Goal: Task Accomplishment & Management: Manage account settings

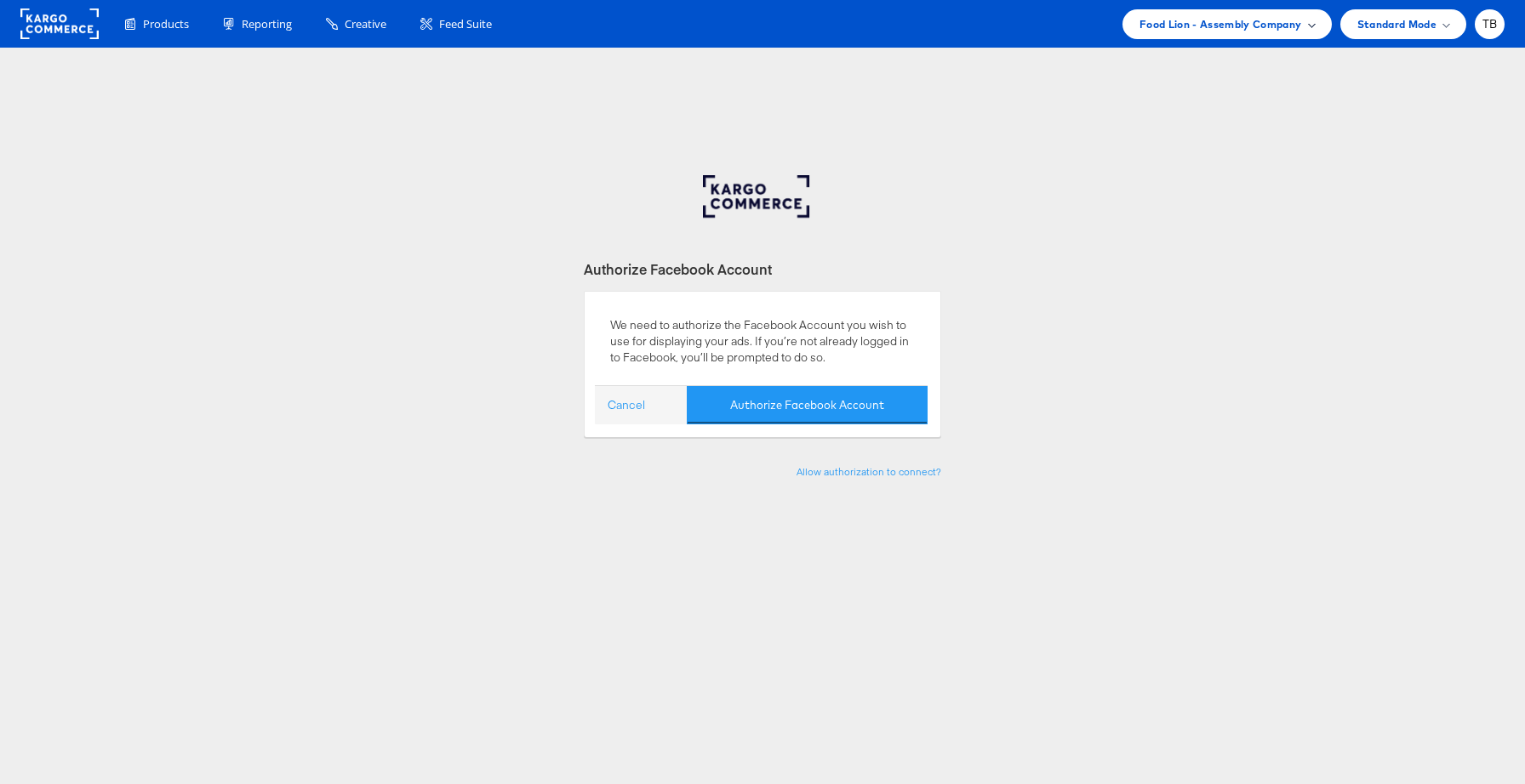
click at [1239, 37] on div "Food Lion - Assembly Company" at bounding box center [1227, 25] width 210 height 30
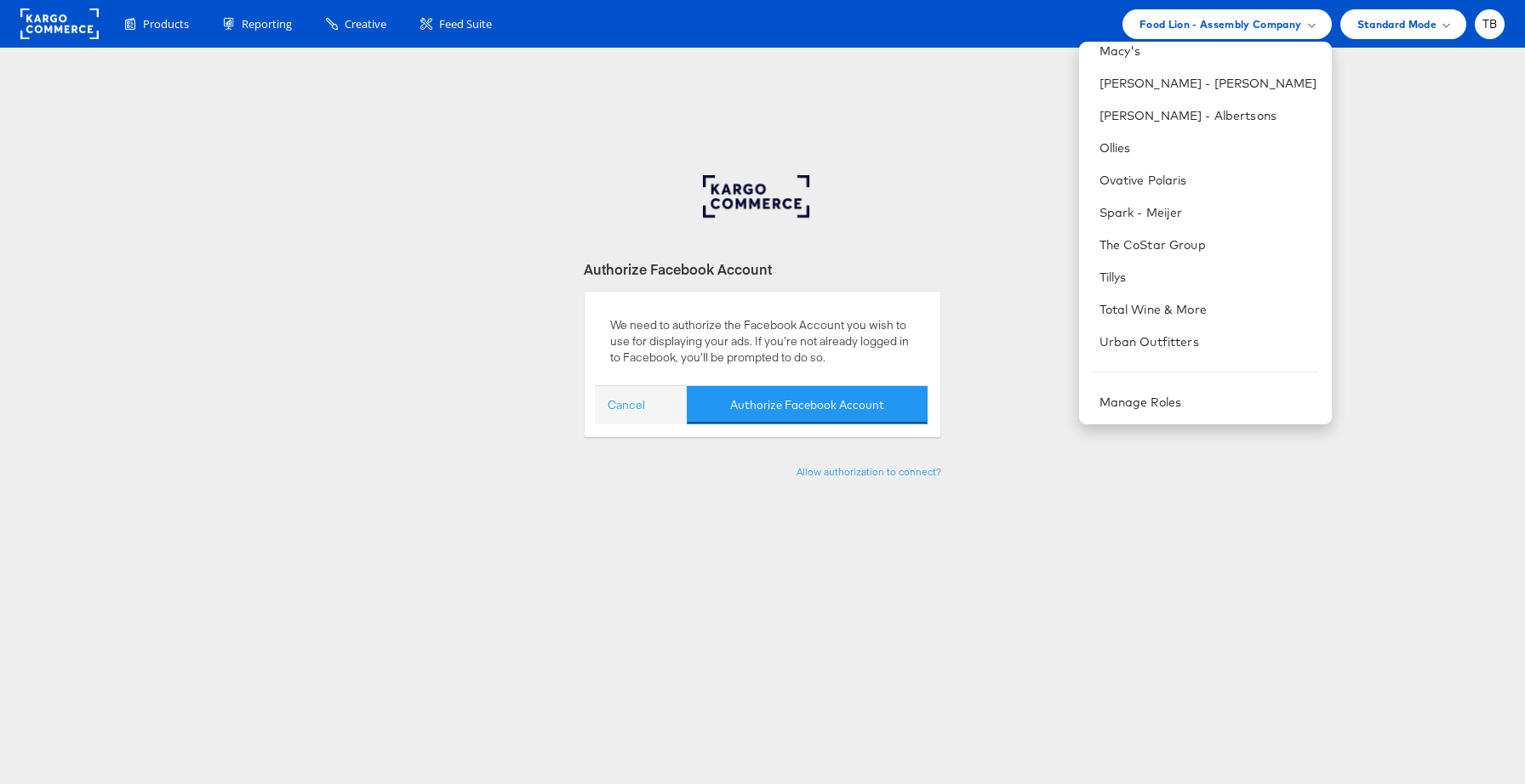
scroll to position [627, 0]
click at [1174, 405] on link "Manage Roles" at bounding box center [1140, 401] width 83 height 15
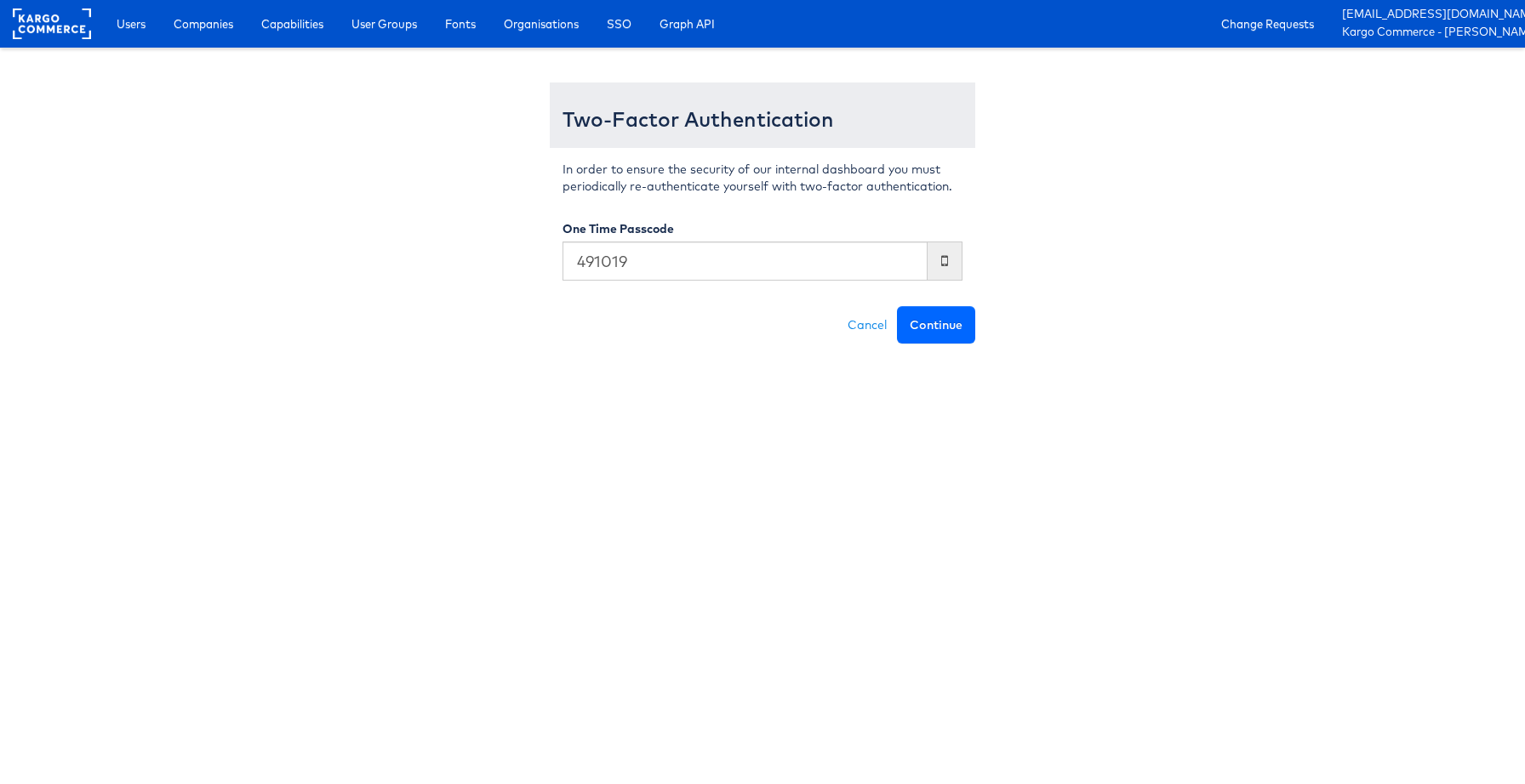
type input "491019"
click at [933, 329] on button "Continue" at bounding box center [936, 325] width 78 height 37
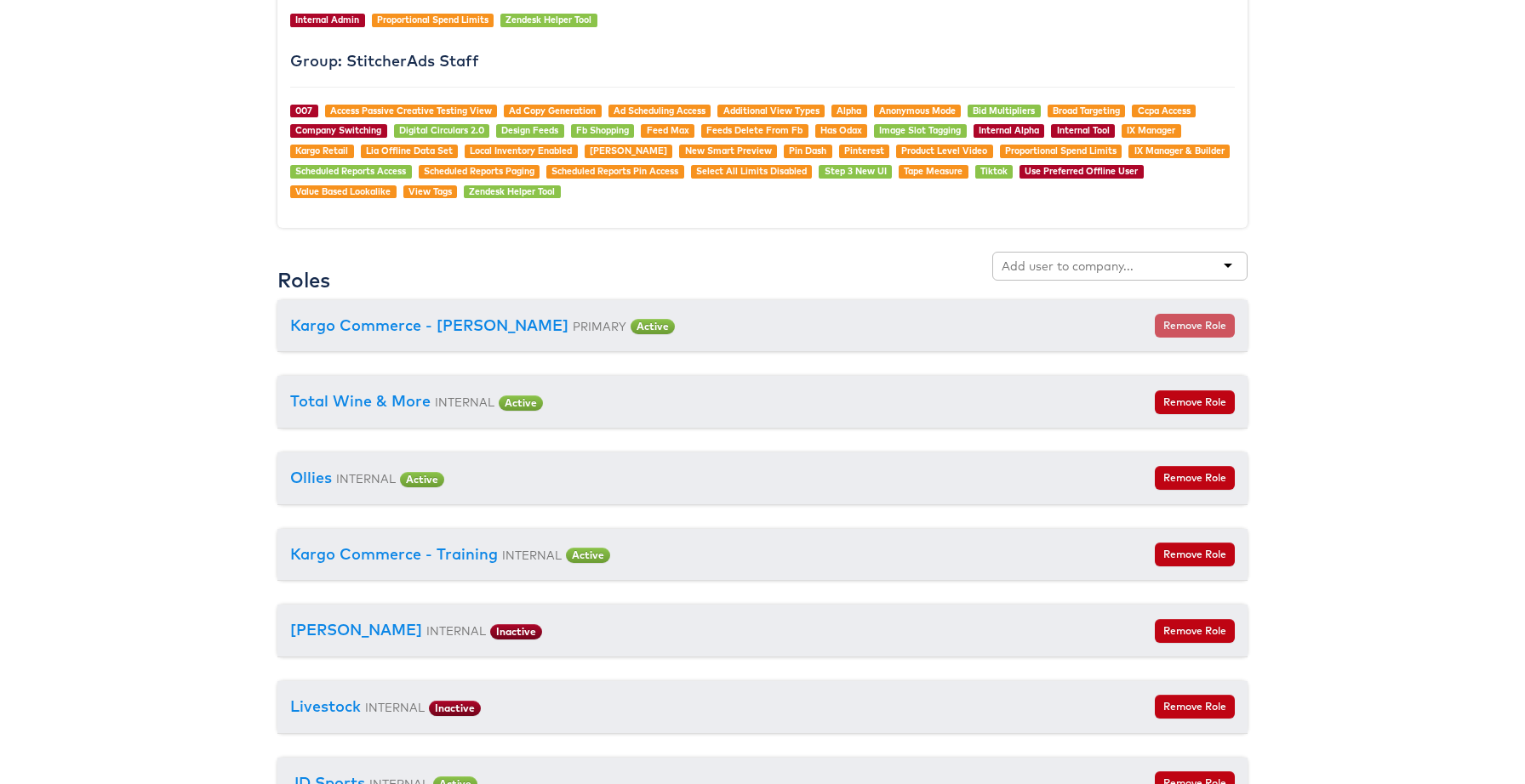
scroll to position [1903, 0]
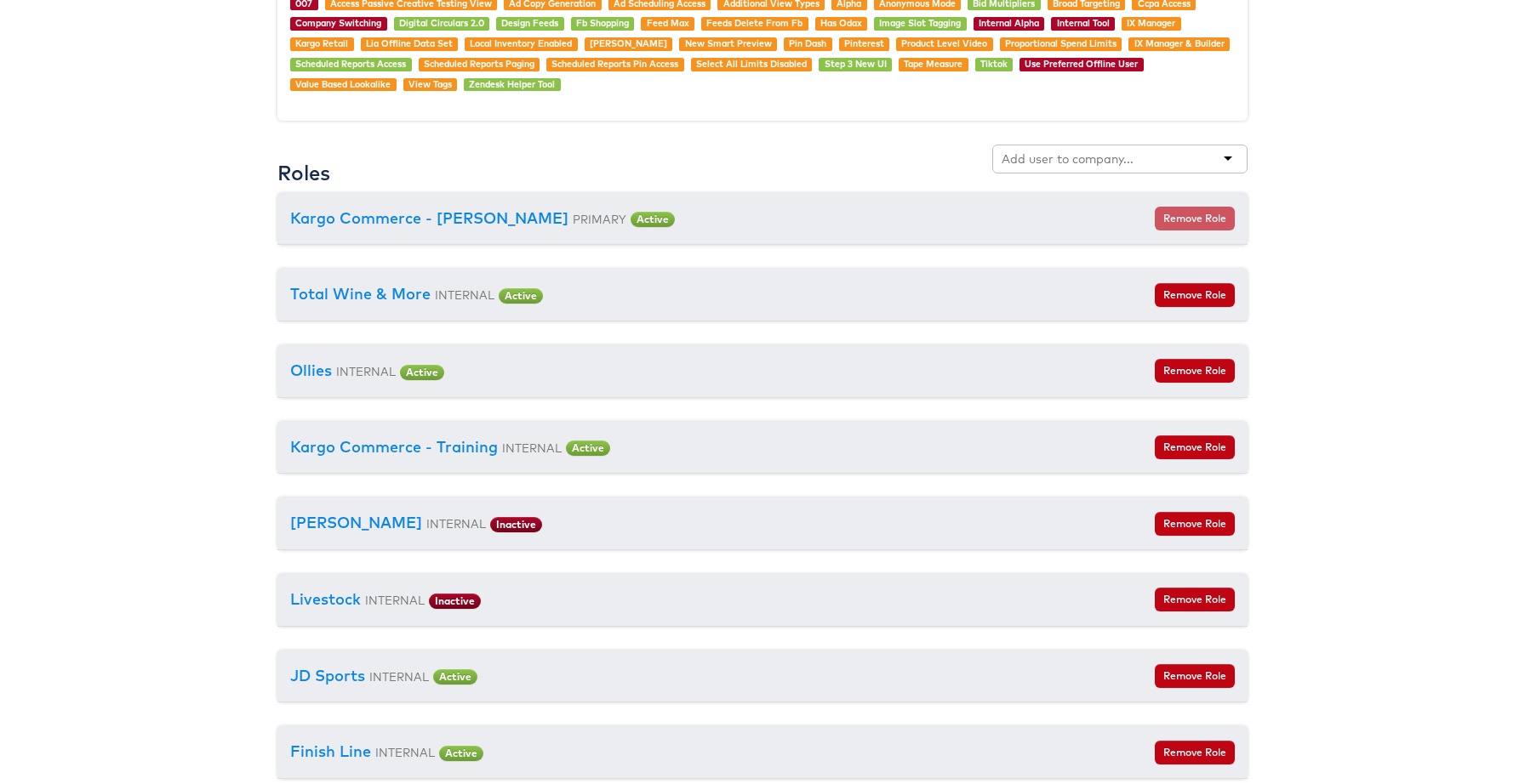
click at [1079, 164] on input "text" at bounding box center [1068, 159] width 134 height 17
type input "al"
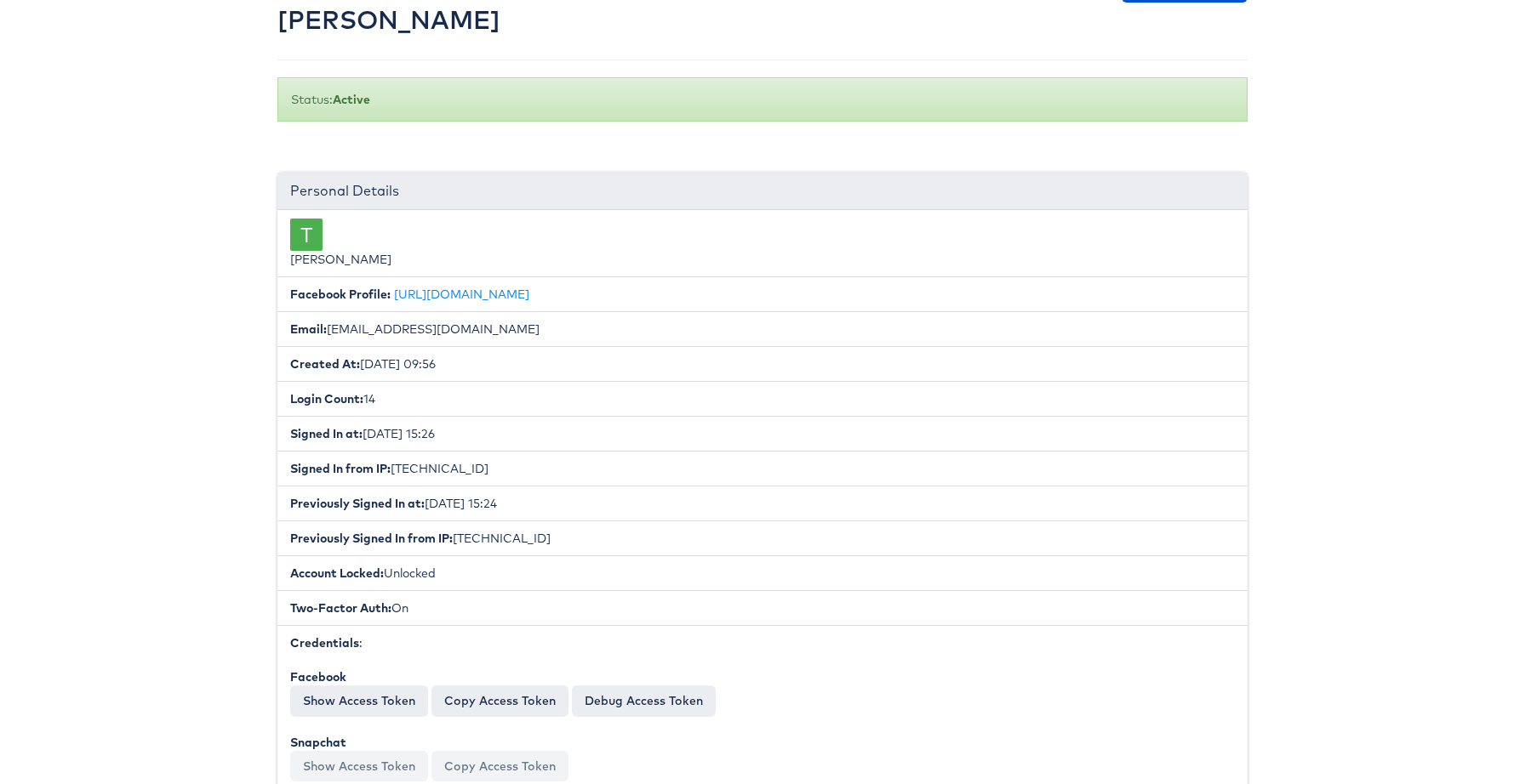
scroll to position [0, 0]
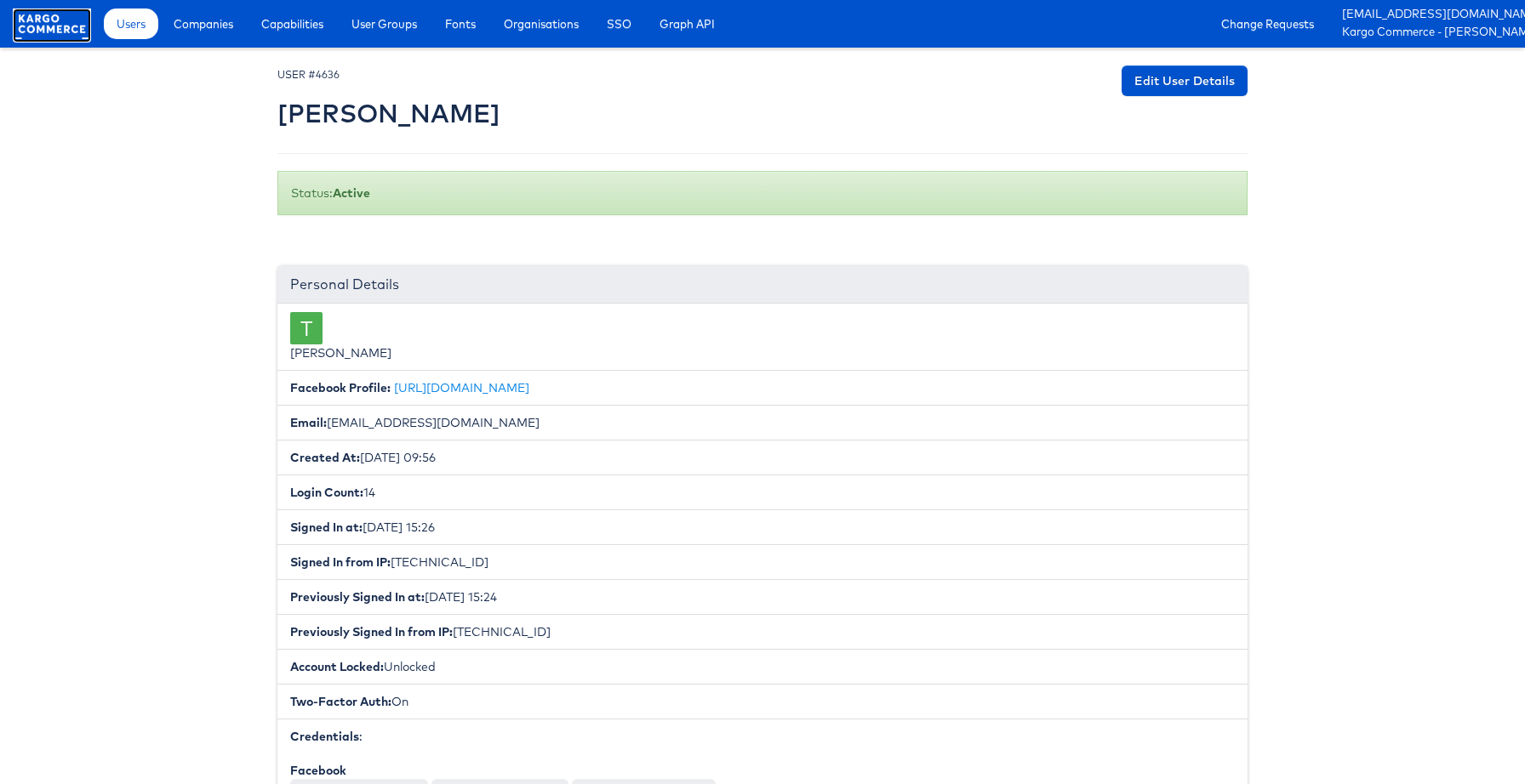
click at [36, 32] on rect at bounding box center [52, 24] width 78 height 30
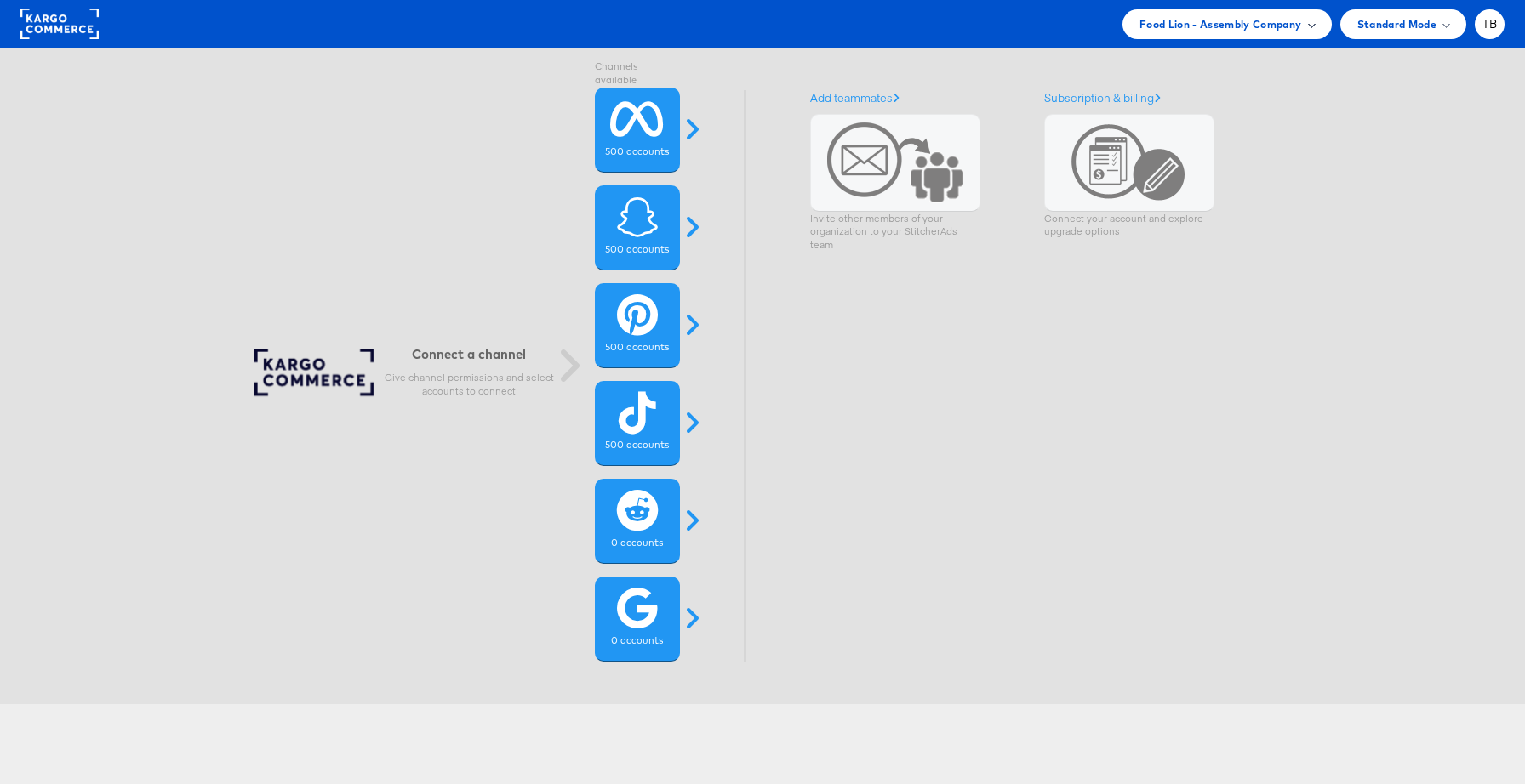
click at [1279, 29] on span "Food Lion - Assembly Company" at bounding box center [1220, 24] width 163 height 18
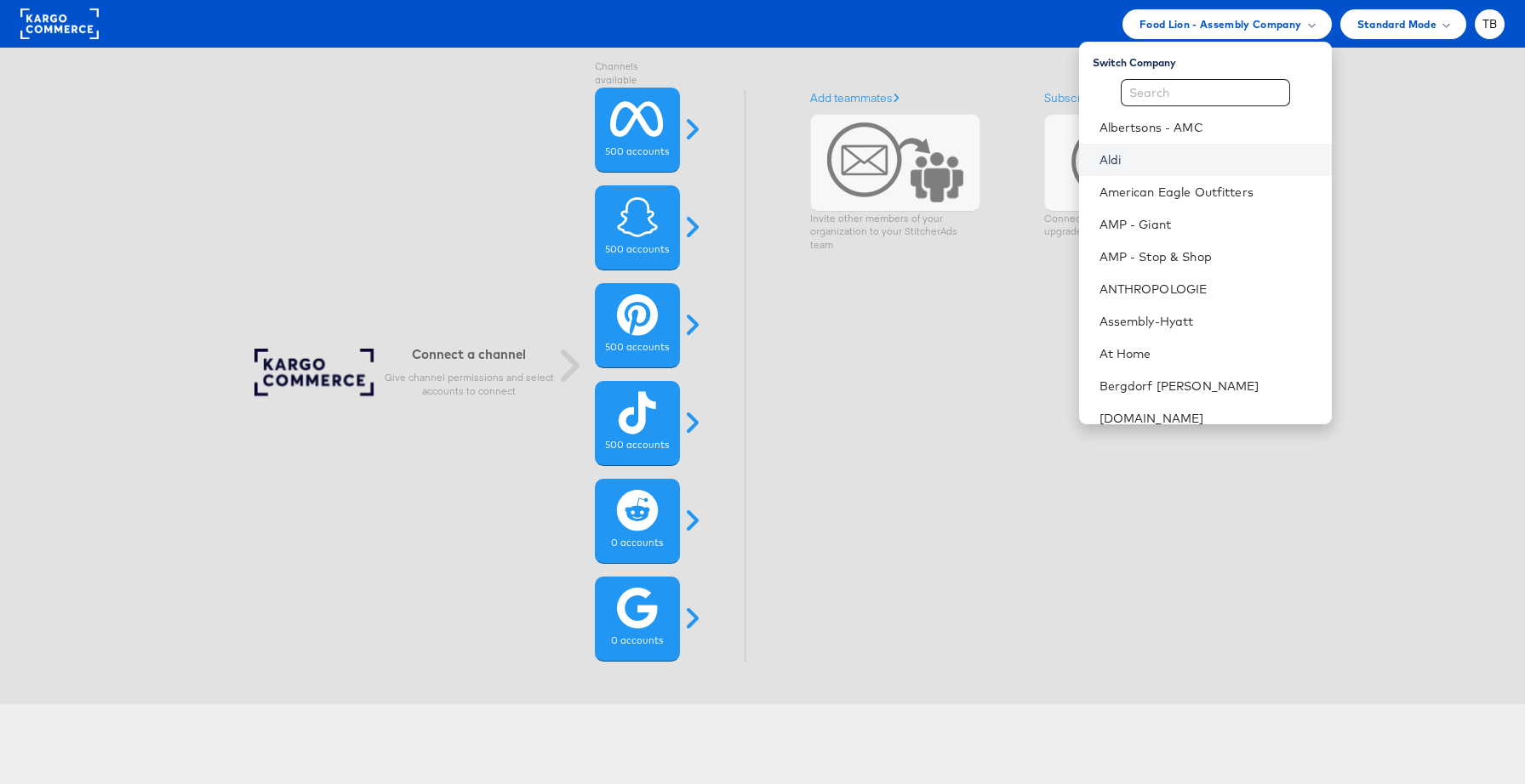
click at [1168, 162] on link "Aldi" at bounding box center [1209, 160] width 218 height 17
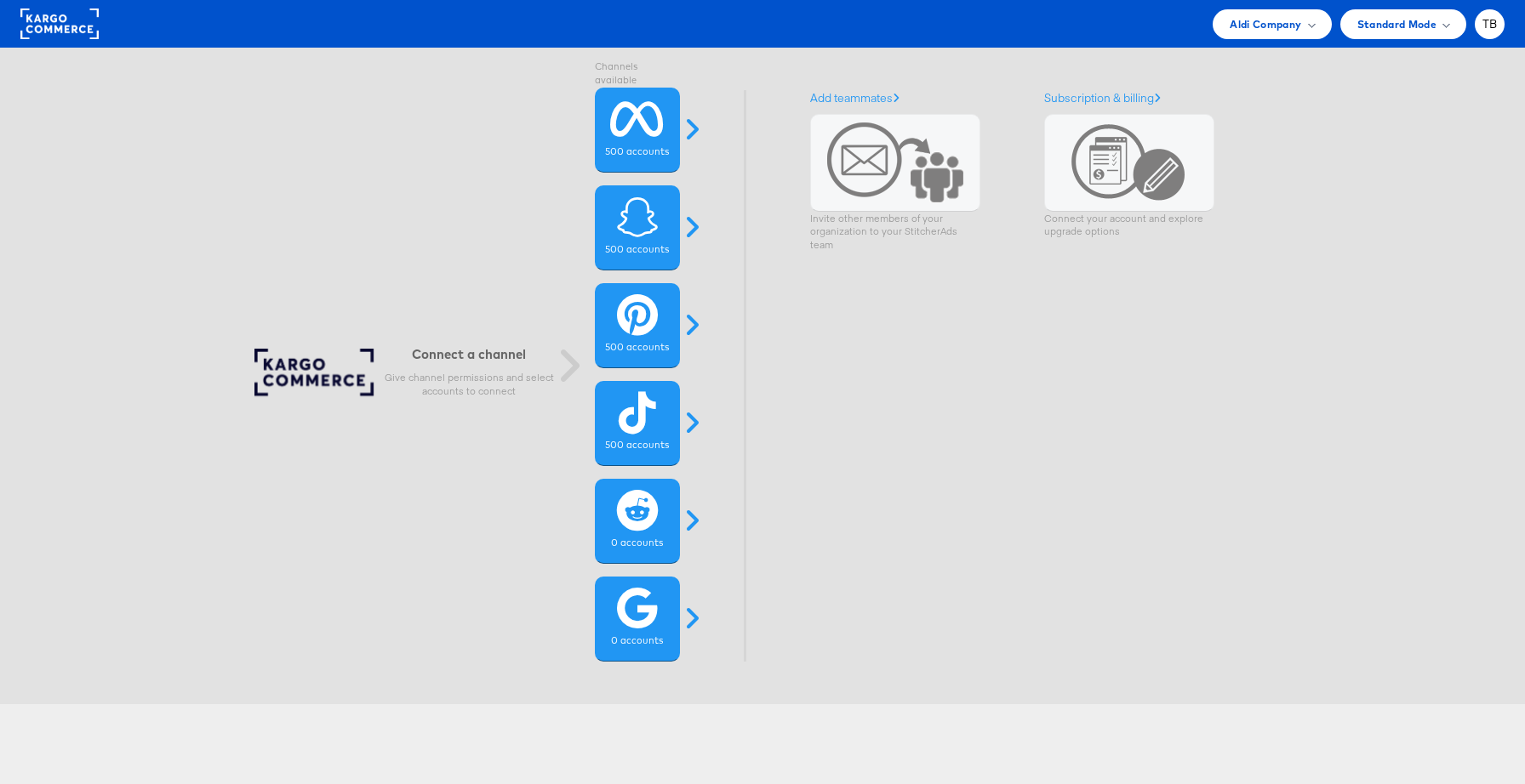
click at [54, 23] on rect at bounding box center [60, 24] width 78 height 30
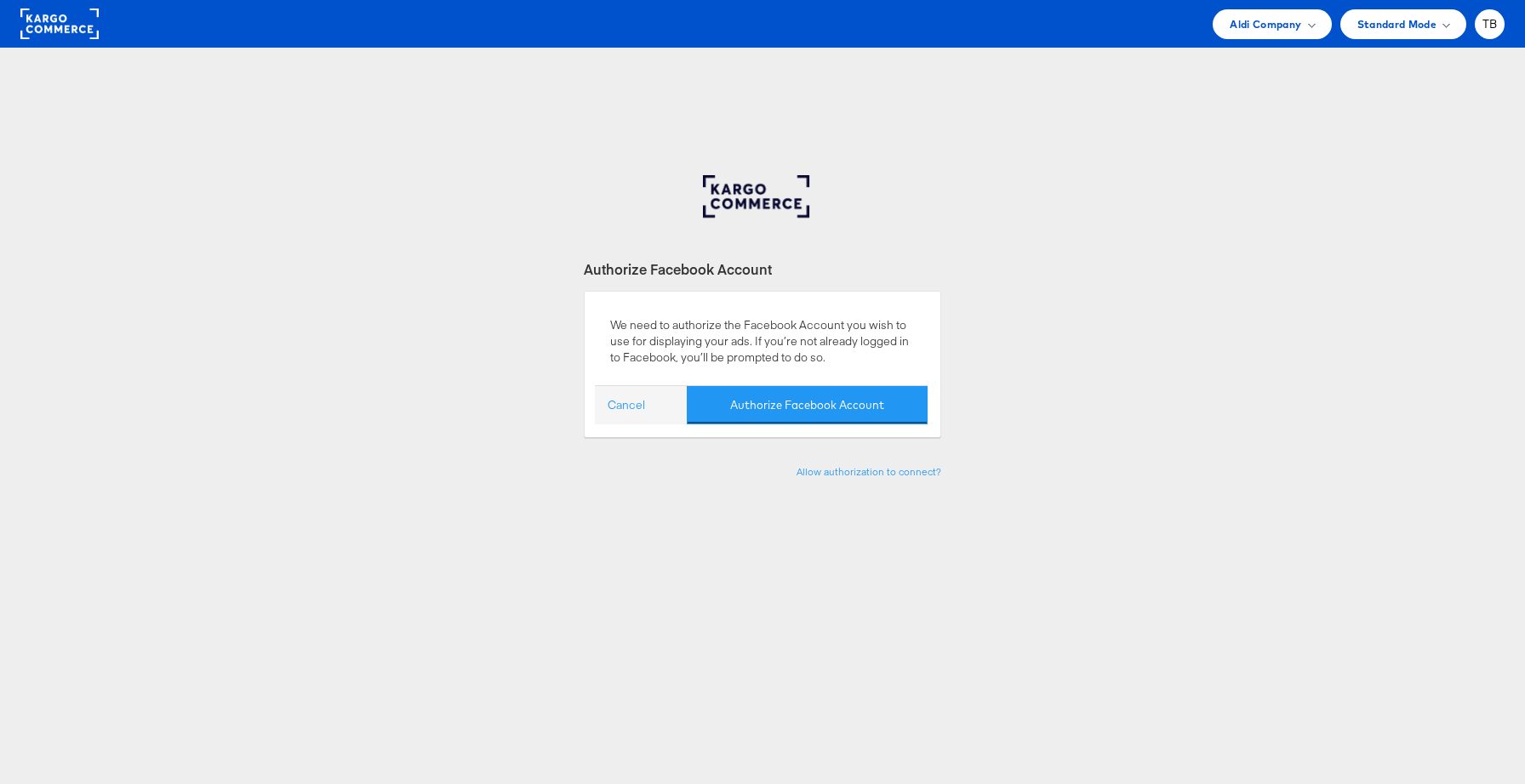
click at [221, 28] on div "Aldi Company Switch Company Albertsons - AMC American Eagle Outfitters AMP - Gi…" at bounding box center [806, 25] width 1397 height 30
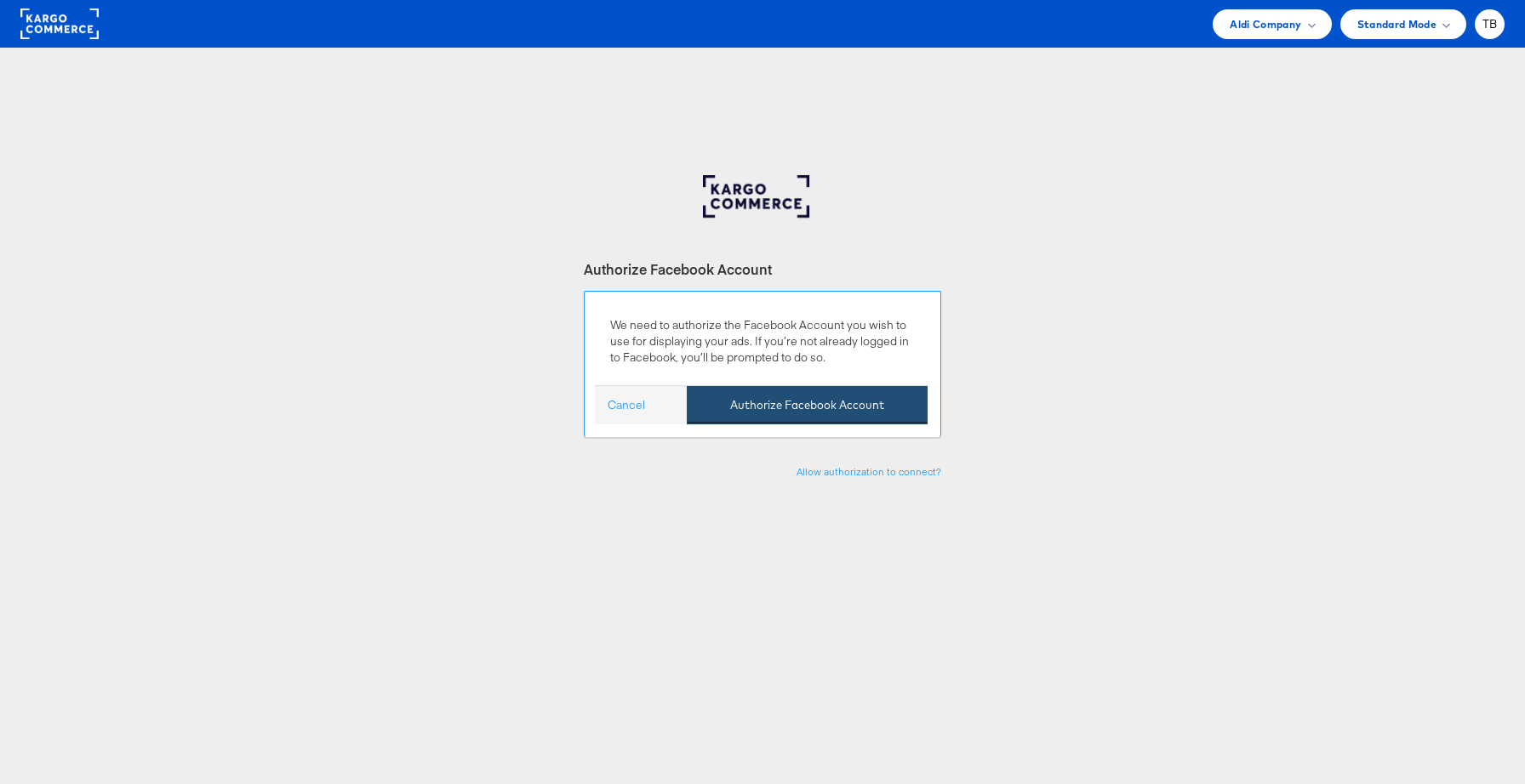
click at [799, 410] on button "Authorize Facebook Account" at bounding box center [806, 405] width 241 height 38
click at [788, 405] on button "Authorize Facebook Account" at bounding box center [806, 405] width 241 height 38
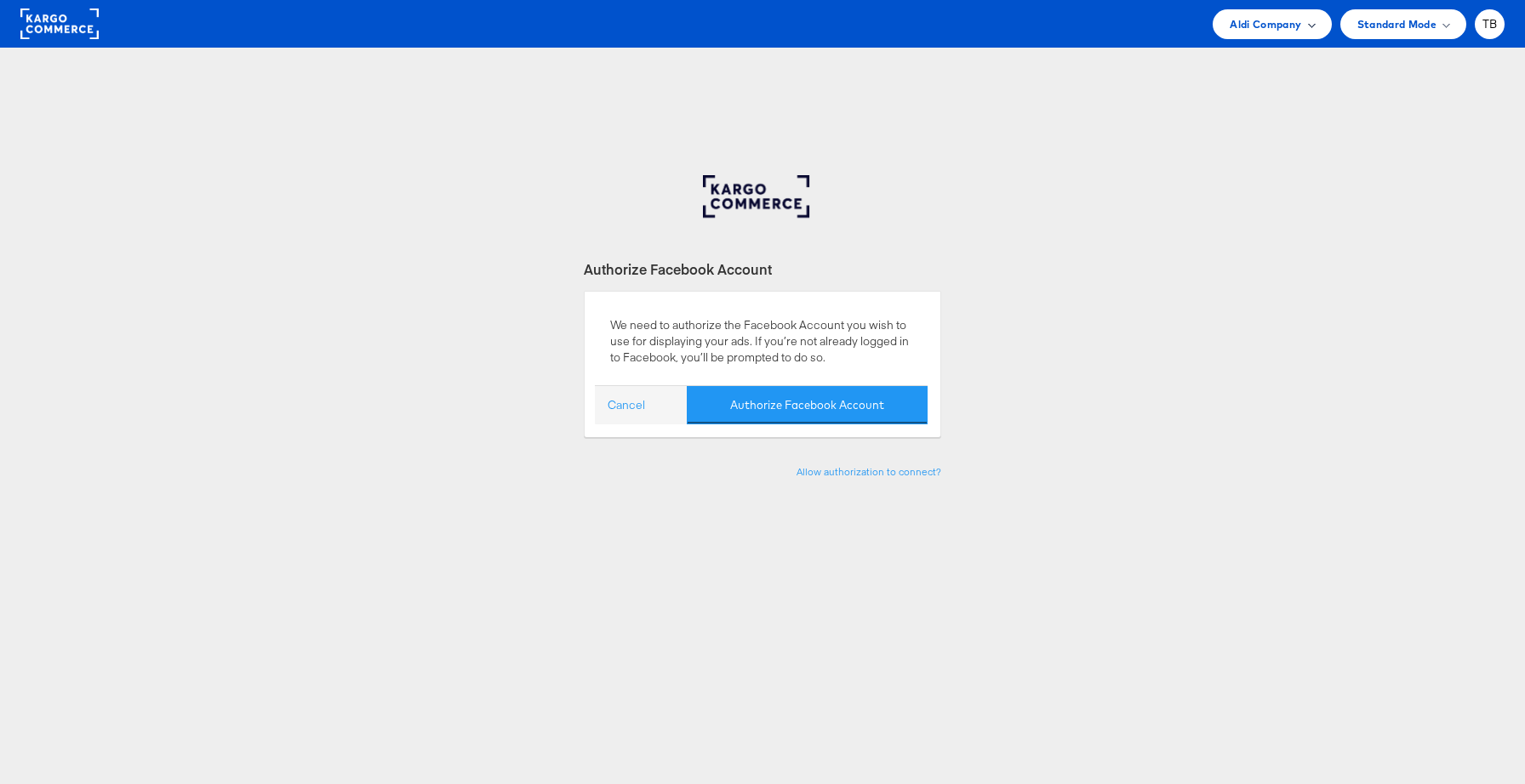
click at [1284, 24] on span "Aldi Company" at bounding box center [1265, 24] width 71 height 18
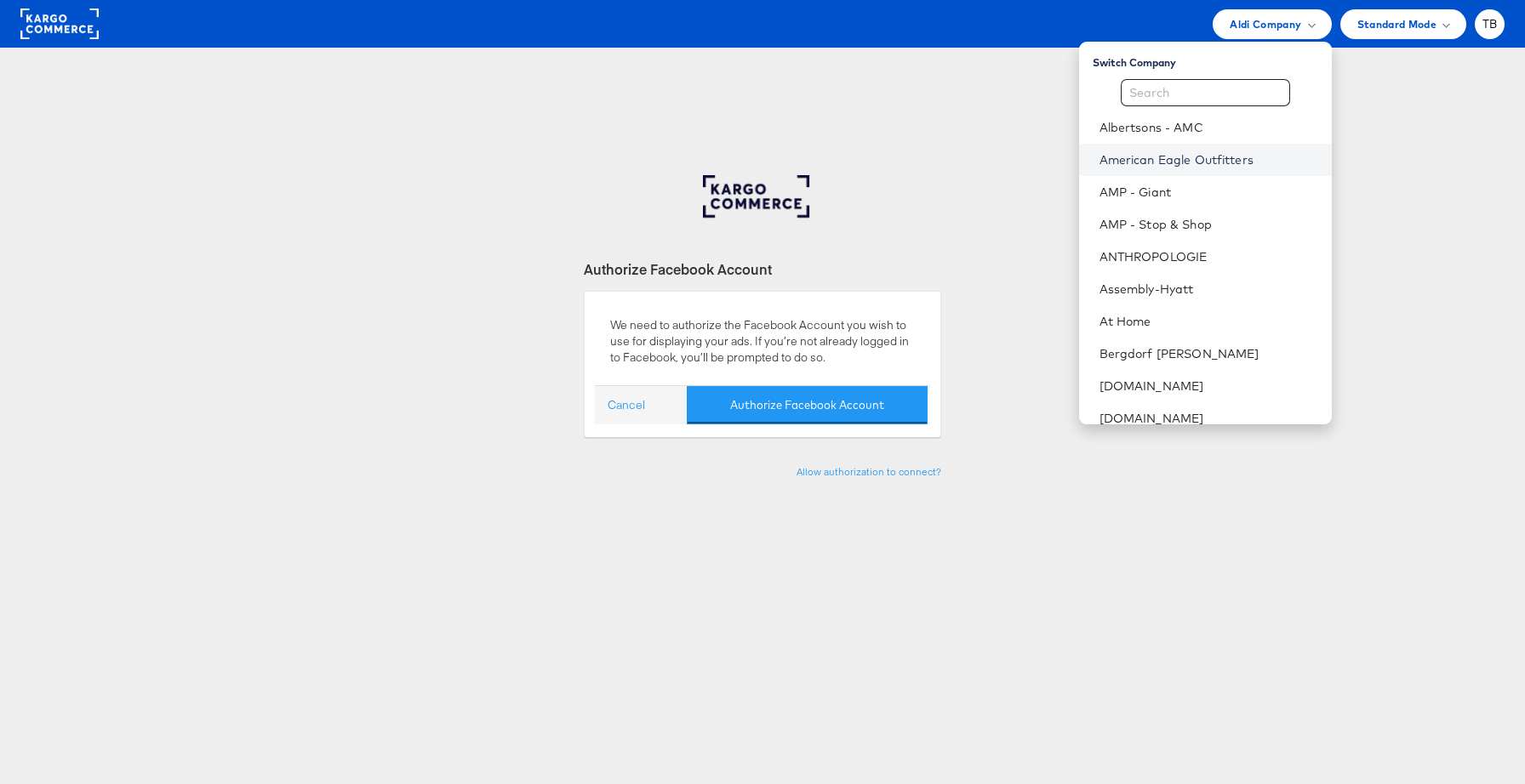
click at [1223, 157] on link "American Eagle Outfitters" at bounding box center [1209, 160] width 218 height 17
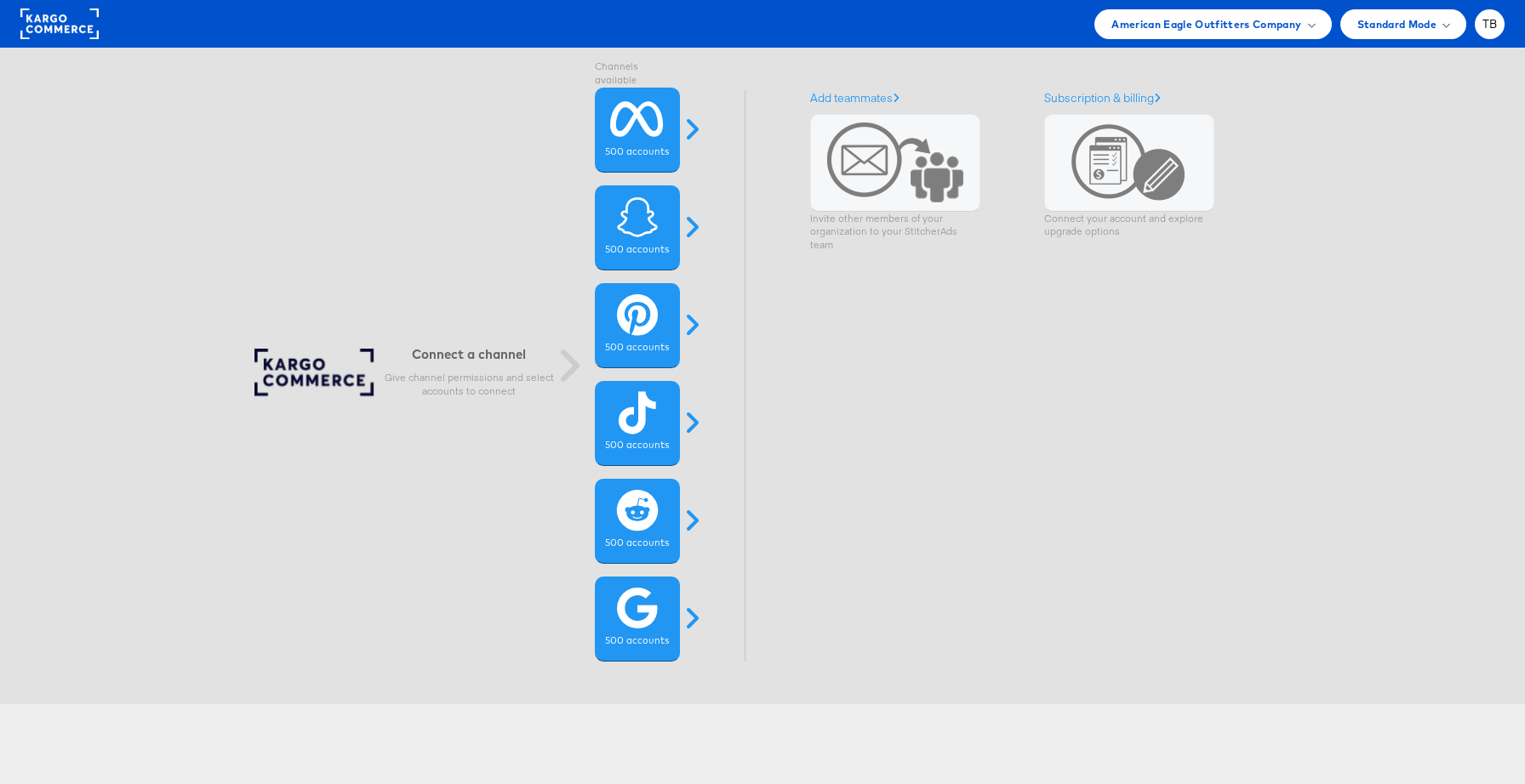
click at [294, 32] on div "American Eagle Outfitters Company Switch Company Albertsons - AMC Aldi AMP - Gi…" at bounding box center [806, 25] width 1397 height 30
click at [33, 22] on rect at bounding box center [60, 24] width 78 height 30
click at [1267, 25] on span "American Eagle Outfitters Company" at bounding box center [1206, 24] width 190 height 18
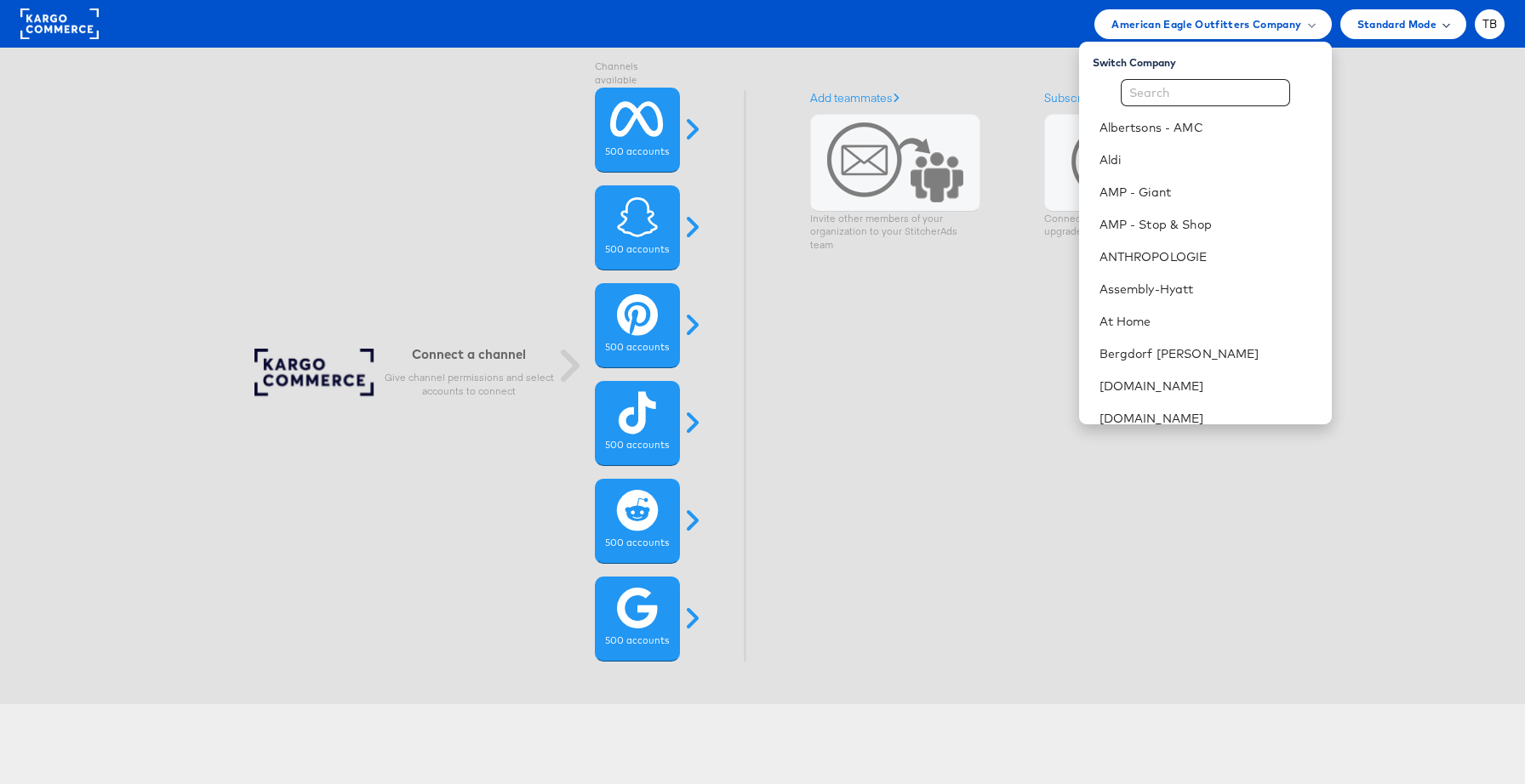
click at [1419, 28] on span "Standard Mode" at bounding box center [1396, 24] width 79 height 18
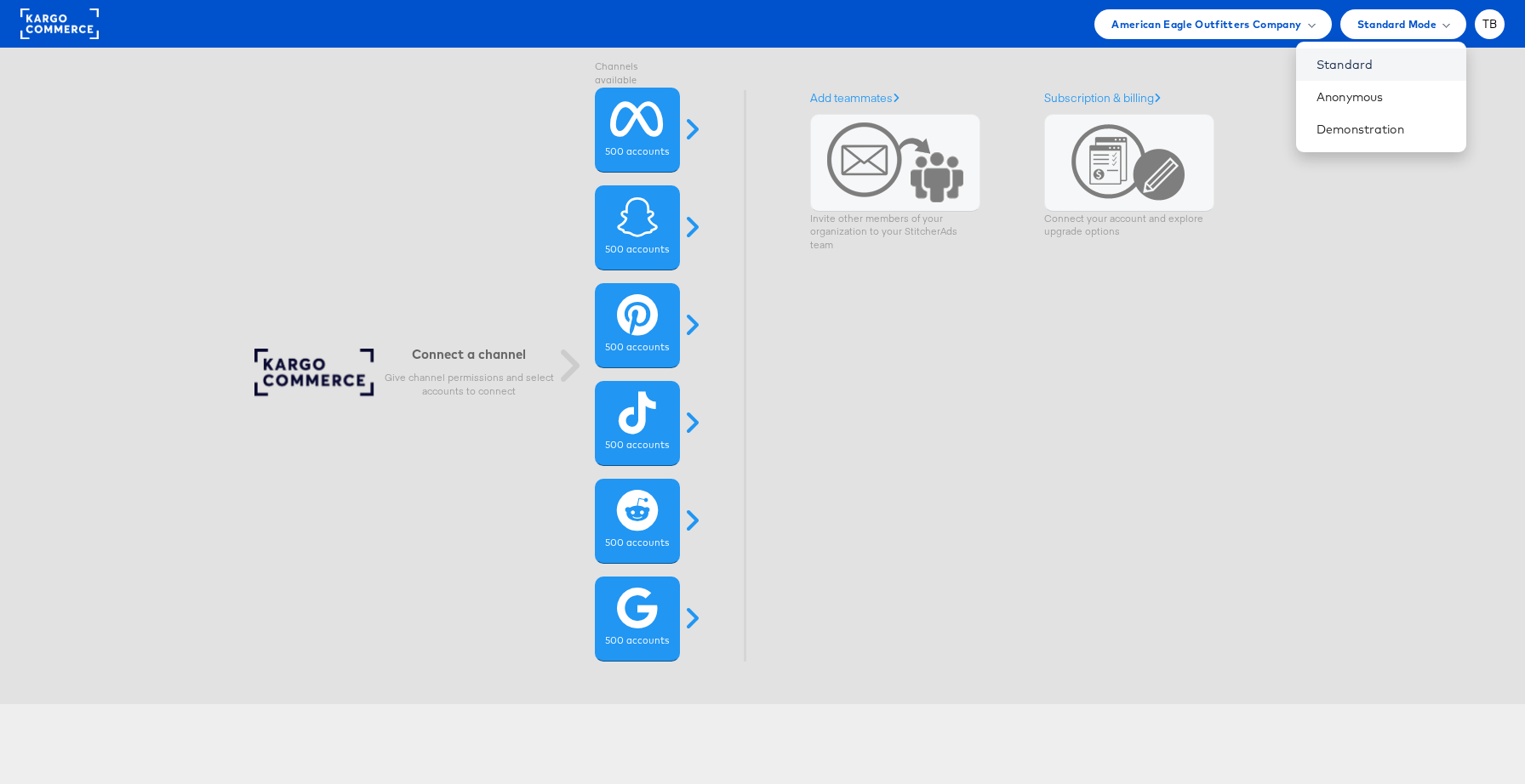
click at [1394, 66] on link "Standard" at bounding box center [1384, 64] width 136 height 17
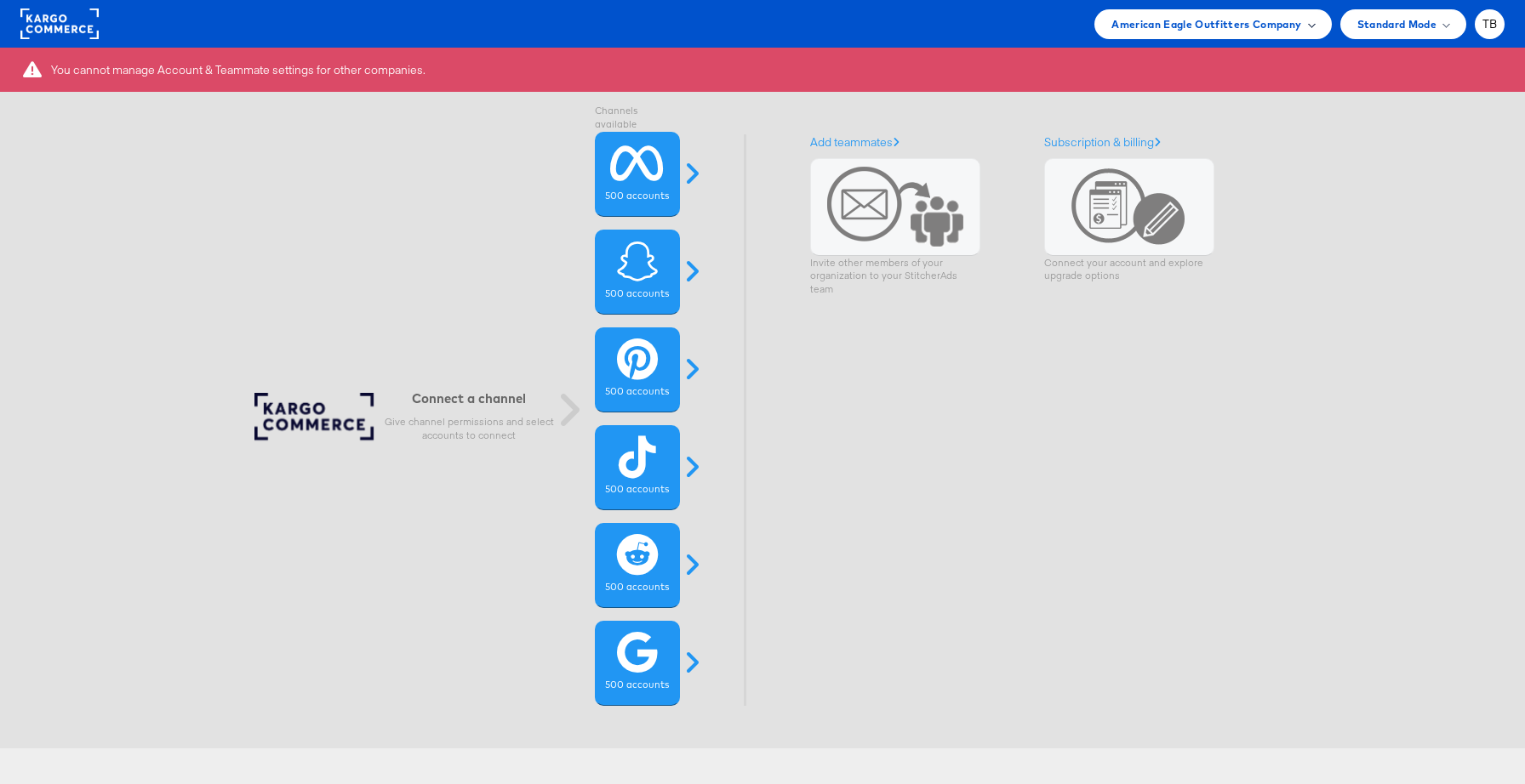
click at [1260, 25] on span "American Eagle Outfitters Company" at bounding box center [1206, 24] width 190 height 18
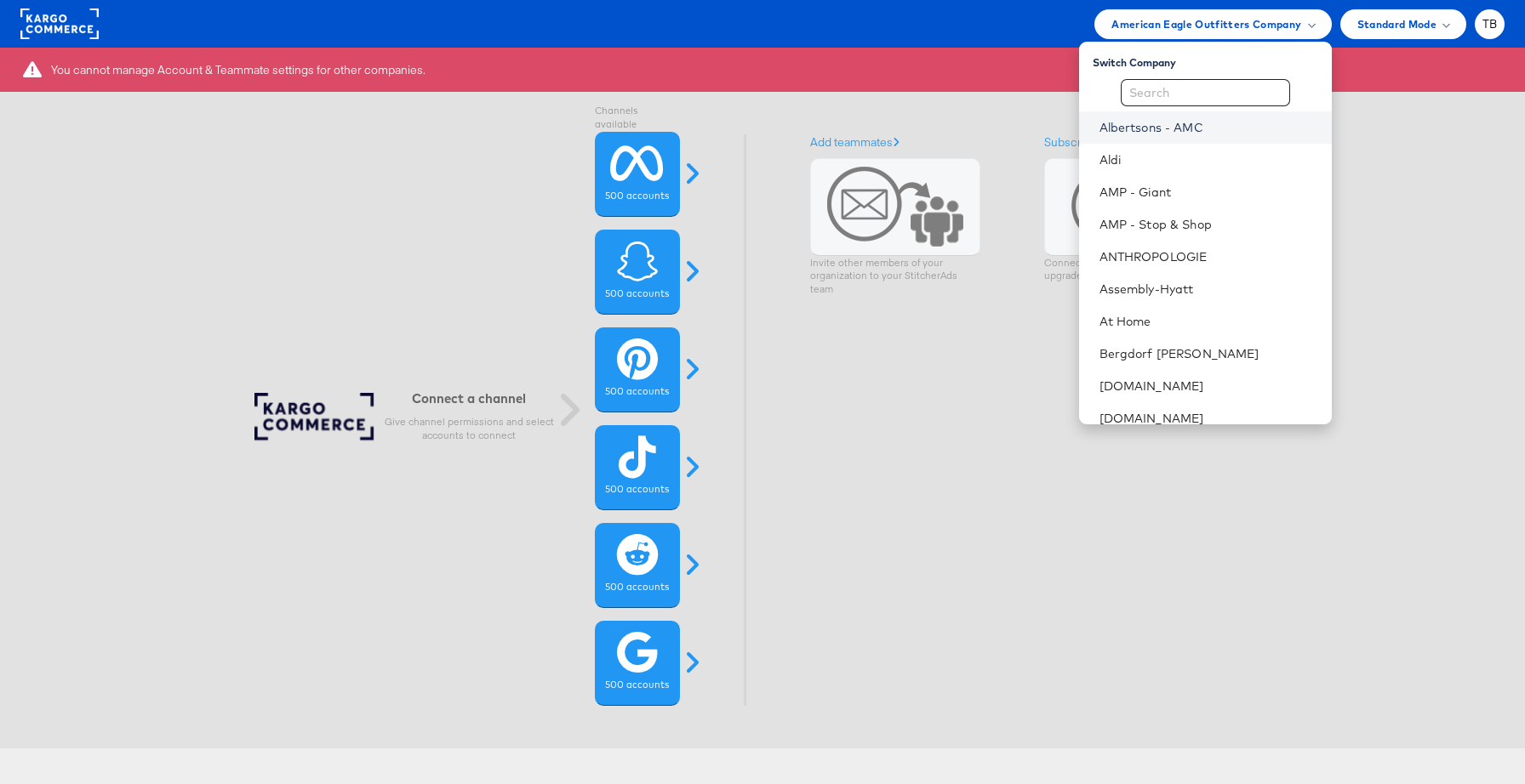
click at [1238, 131] on link "Albertsons - AMC" at bounding box center [1209, 127] width 218 height 17
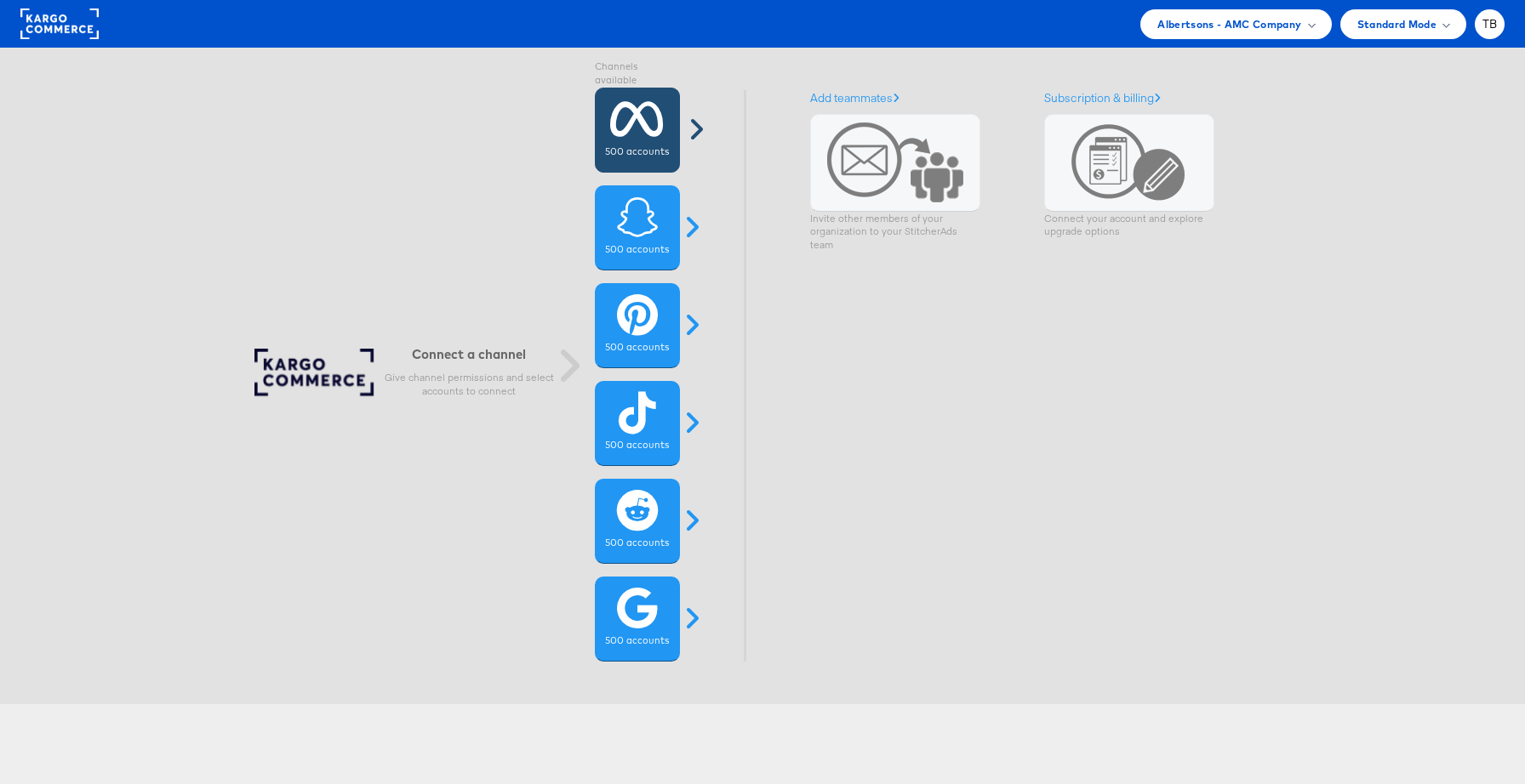
click at [654, 125] on icon at bounding box center [637, 119] width 53 height 43
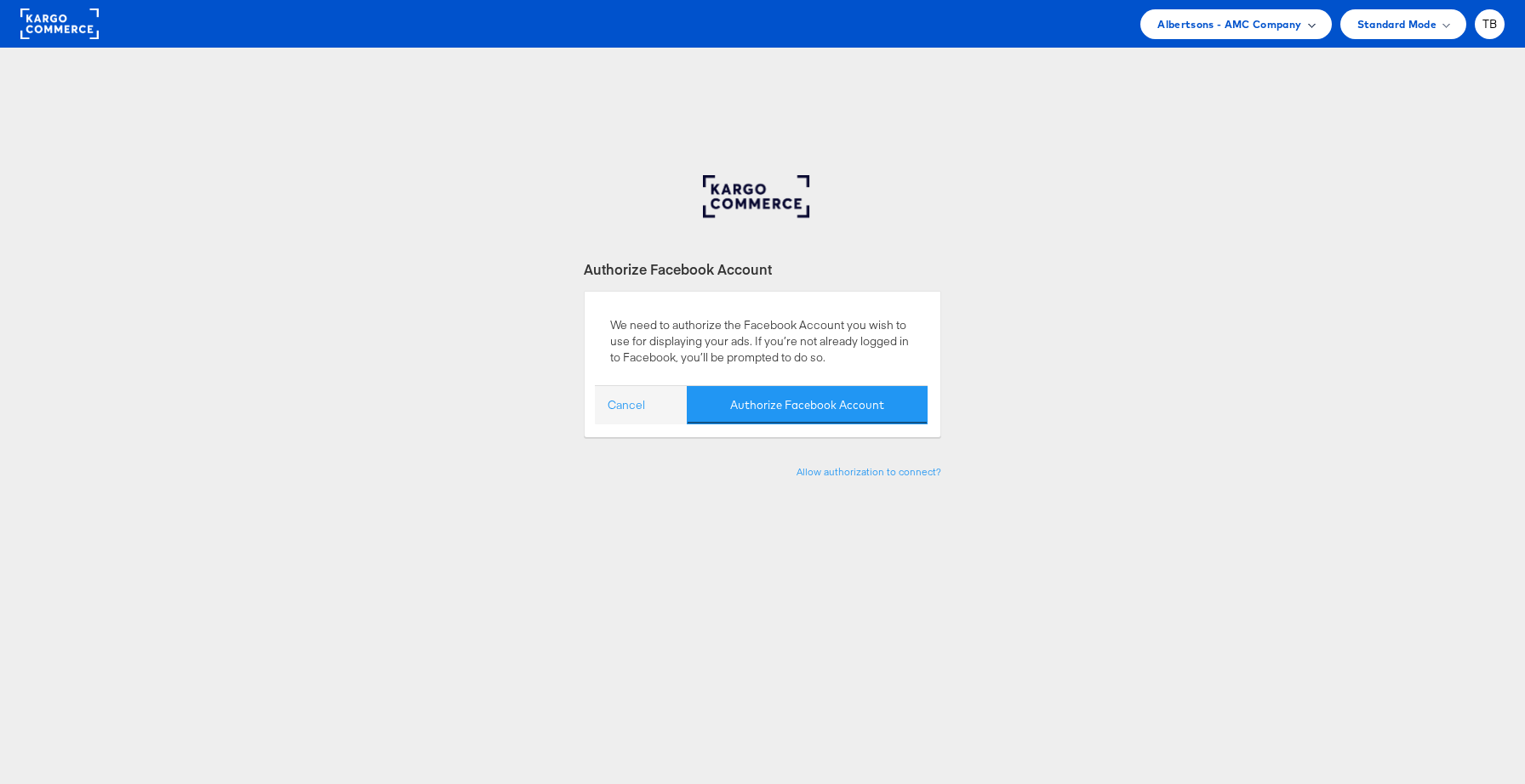
click at [1194, 30] on span "Albertsons - AMC Company" at bounding box center [1229, 24] width 144 height 18
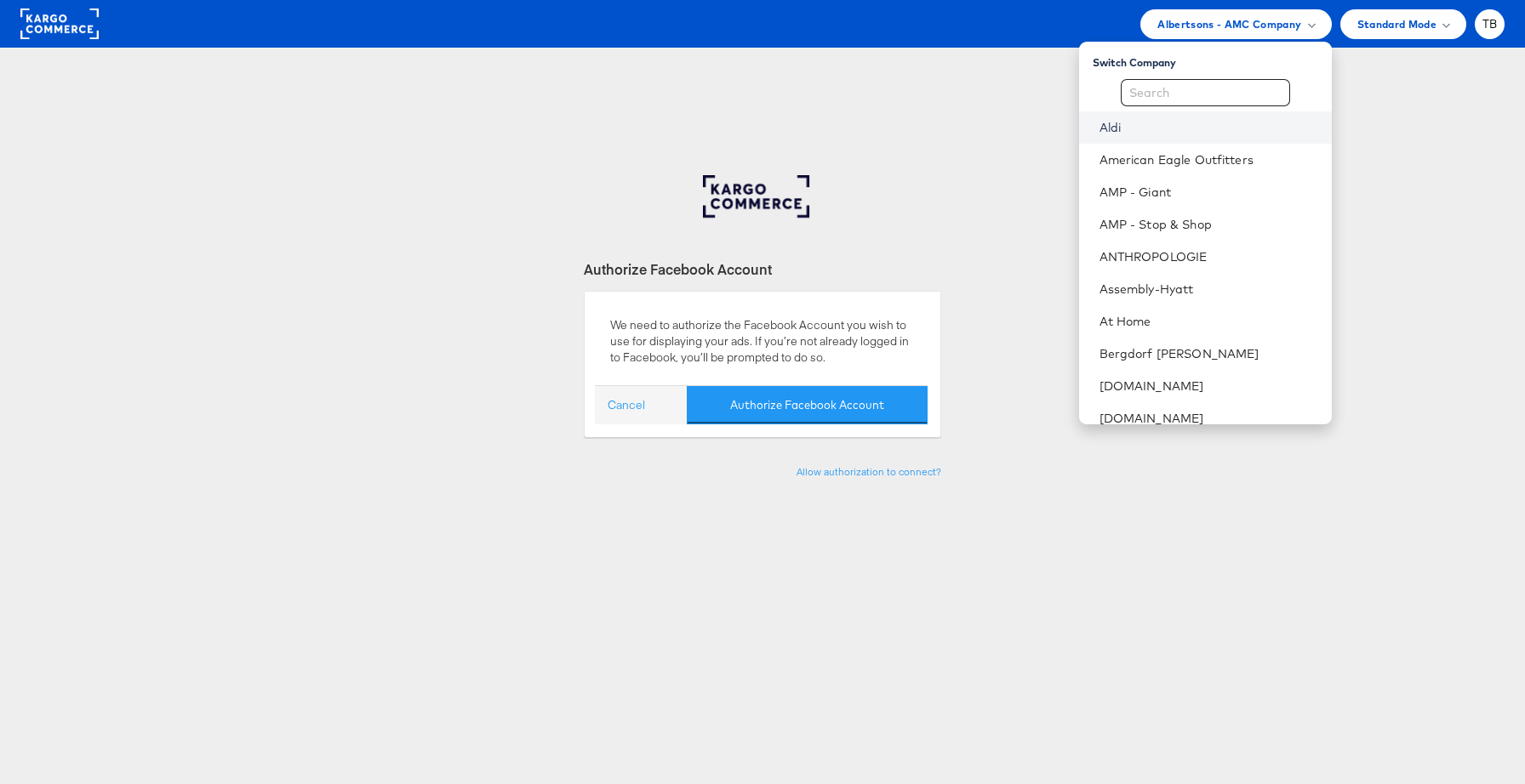
click at [1165, 131] on link "Aldi" at bounding box center [1209, 127] width 218 height 17
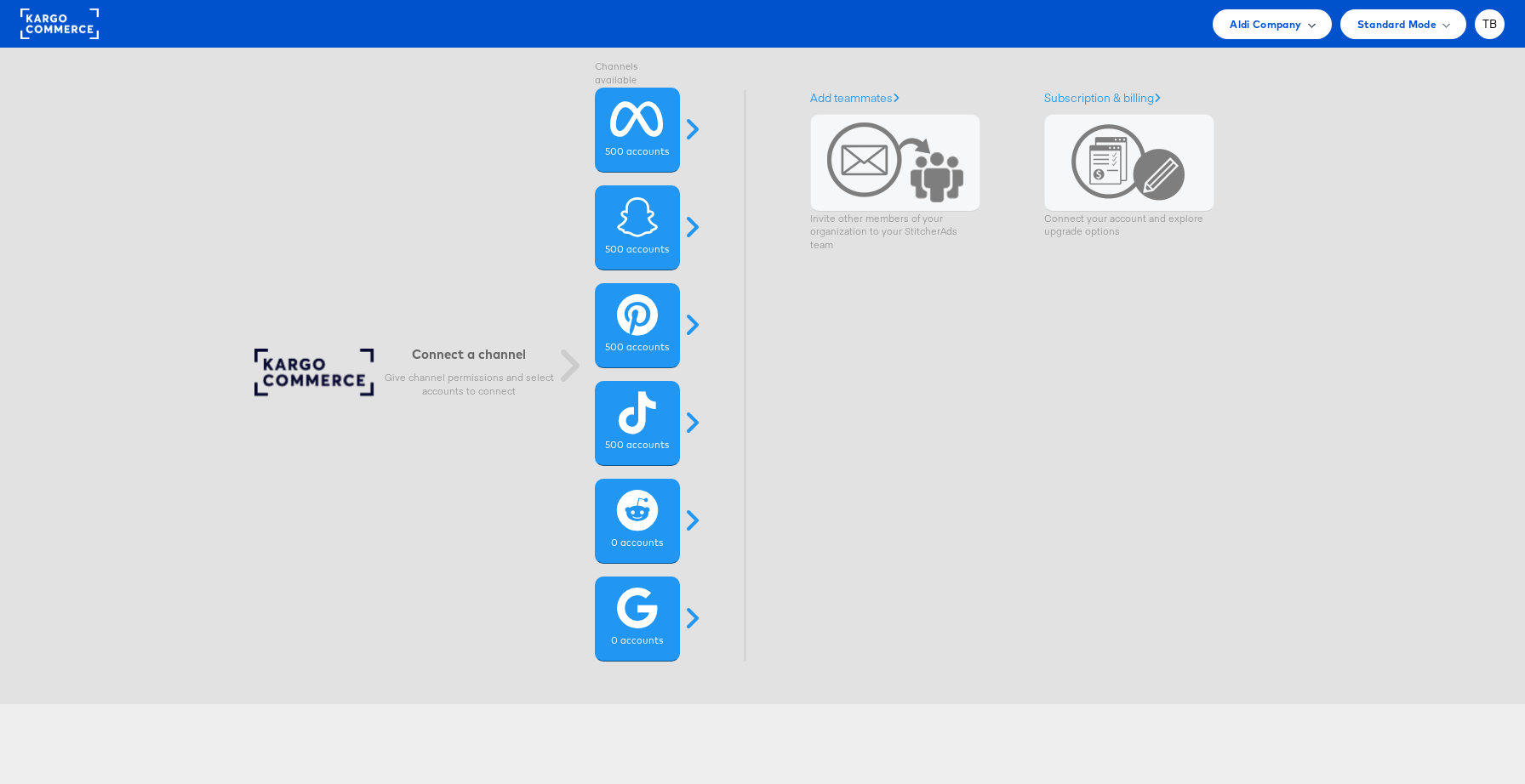
click at [1304, 28] on div "Aldi Company" at bounding box center [1271, 24] width 84 height 18
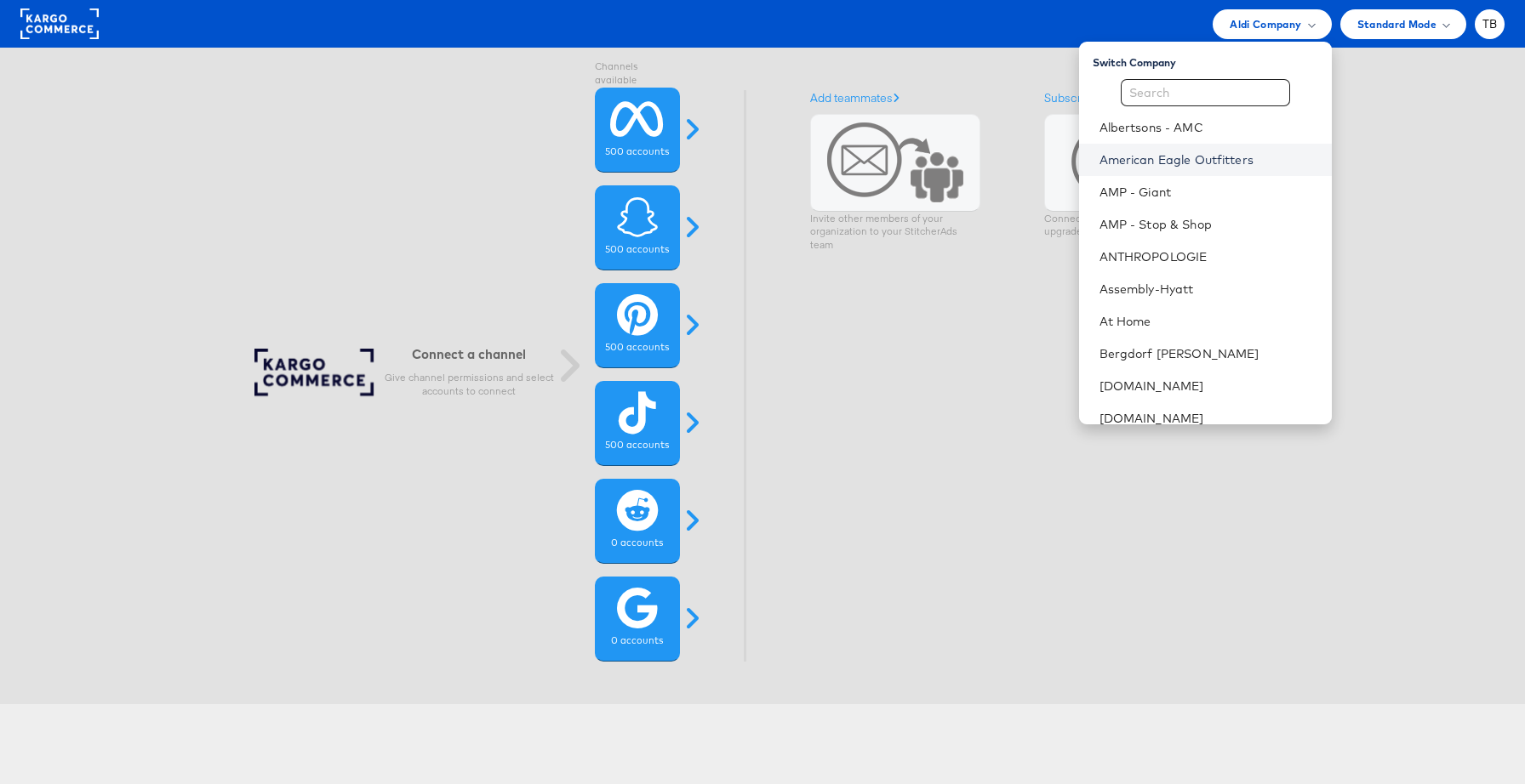
click at [1264, 161] on link "American Eagle Outfitters" at bounding box center [1209, 160] width 218 height 17
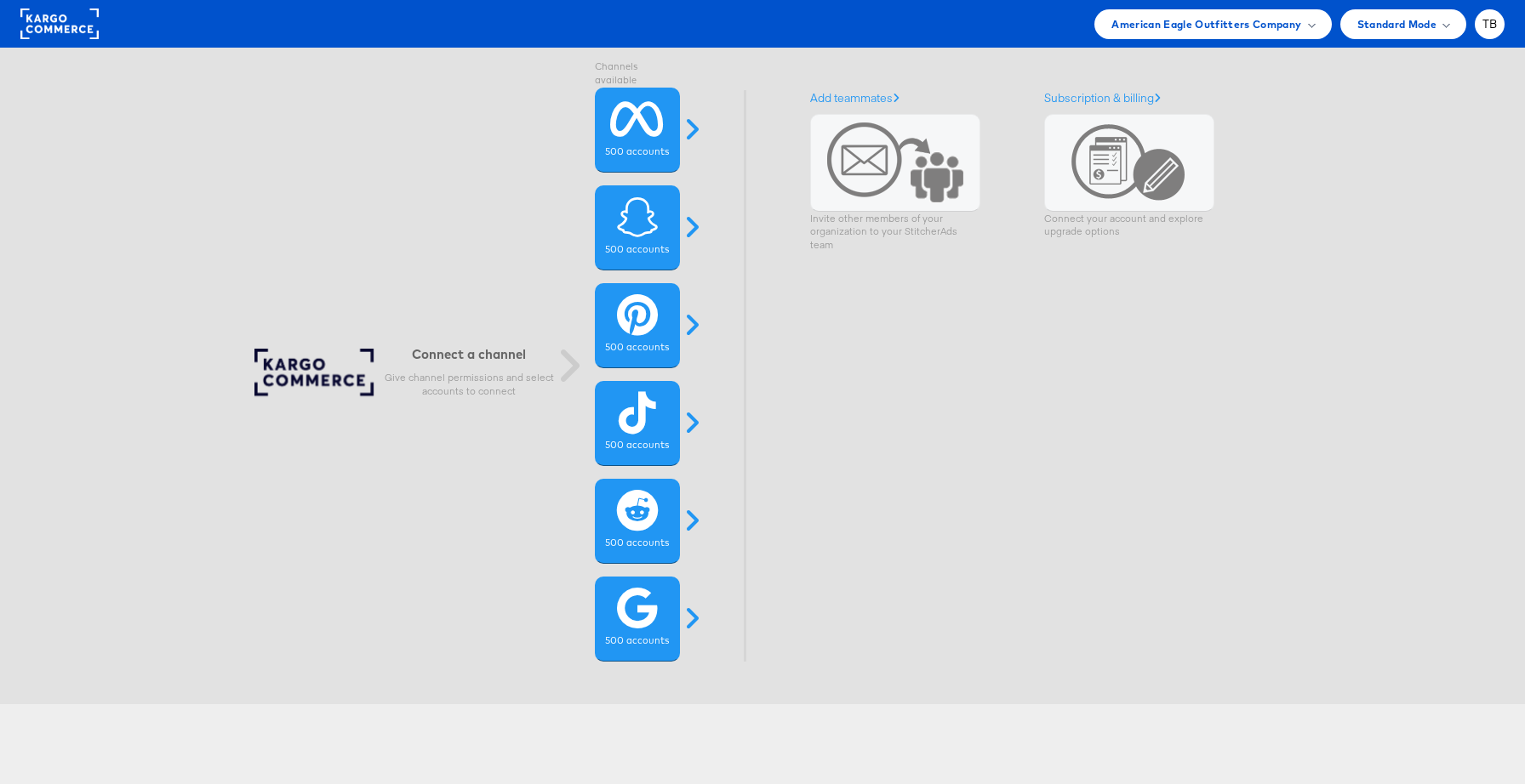
click at [330, 364] on div "Connect a channel Give channel permissions and select accounts to connect" at bounding box center [409, 376] width 311 height 55
click at [1186, 25] on span "American Eagle Outfitters Company" at bounding box center [1206, 24] width 190 height 18
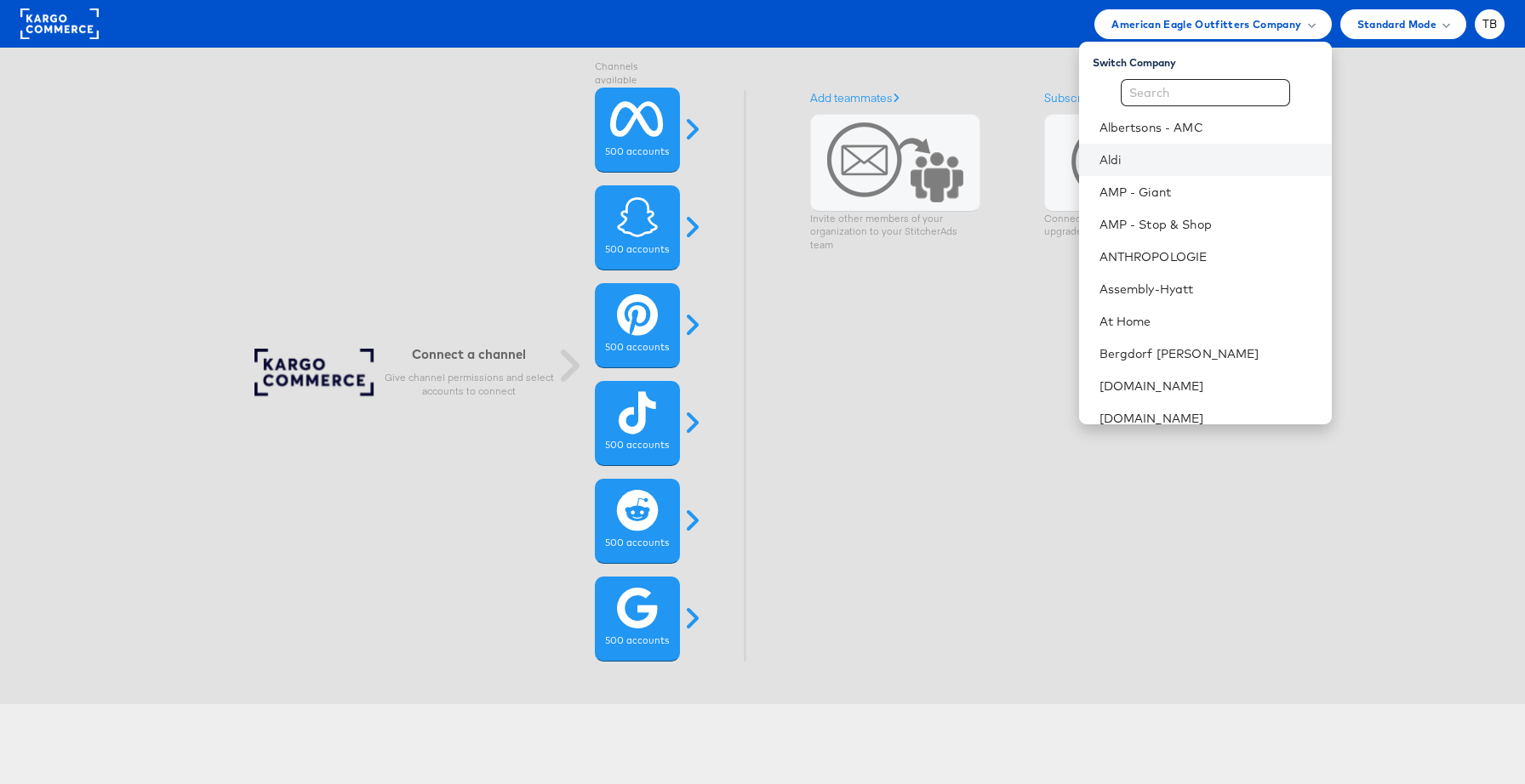
click at [1180, 169] on li "Aldi" at bounding box center [1205, 160] width 253 height 32
click at [1126, 156] on link "Aldi" at bounding box center [1209, 160] width 218 height 17
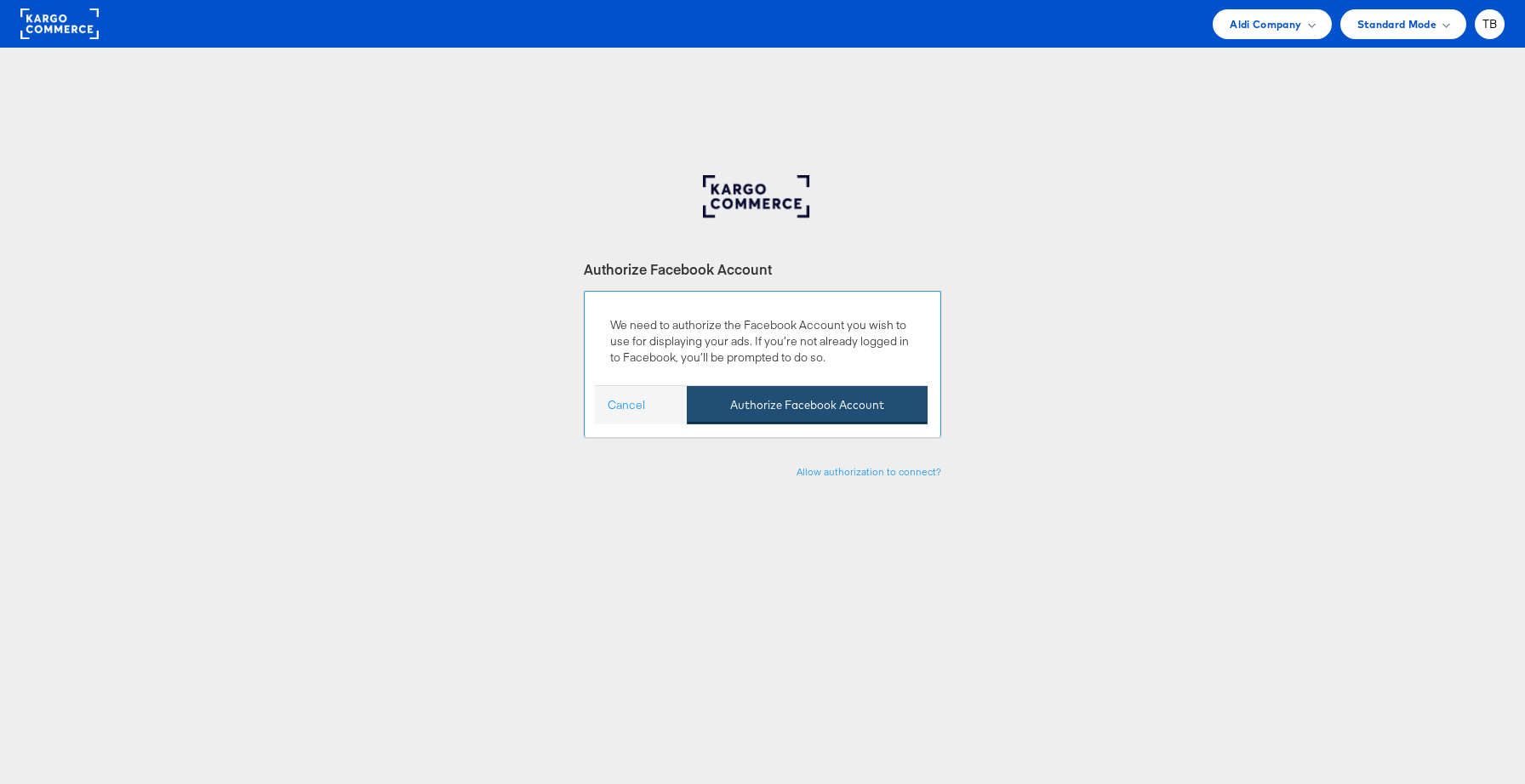
click at [814, 398] on button "Authorize Facebook Account" at bounding box center [806, 405] width 241 height 38
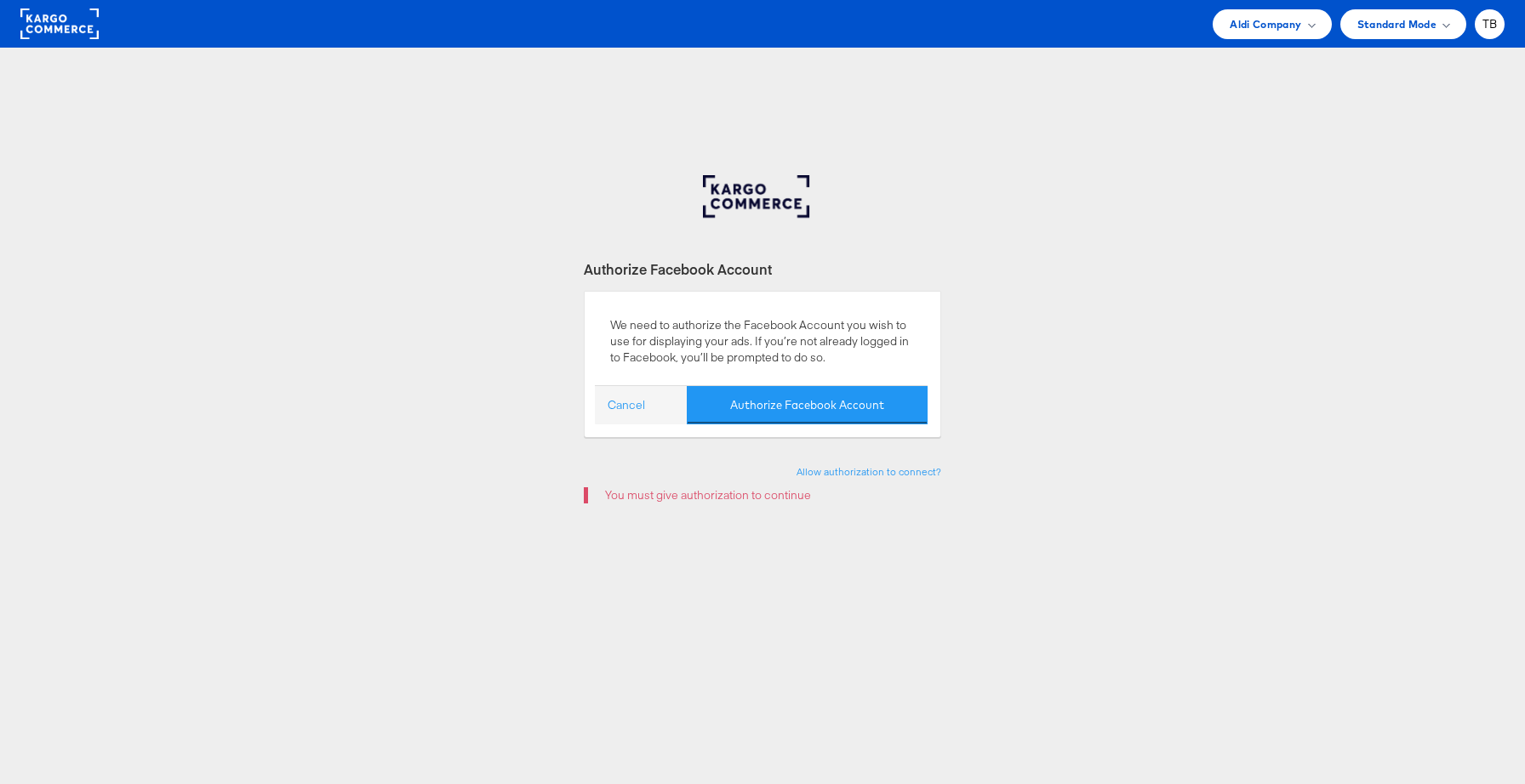
click at [1060, 293] on div "Authorize Facebook Account We need to authorize the Facebook Account you wish t…" at bounding box center [762, 600] width 1525 height 851
